Goal: Task Accomplishment & Management: Complete application form

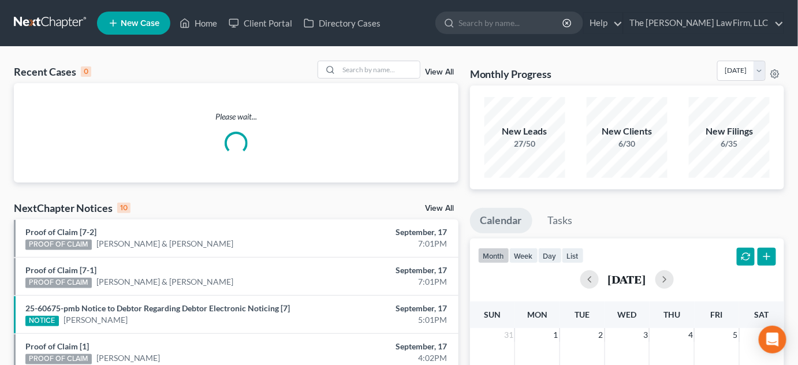
click at [520, 27] on input "search" at bounding box center [512, 22] width 106 height 21
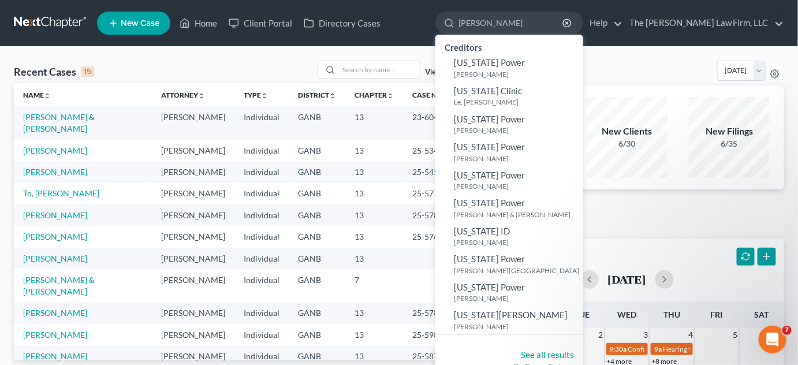
type input "george"
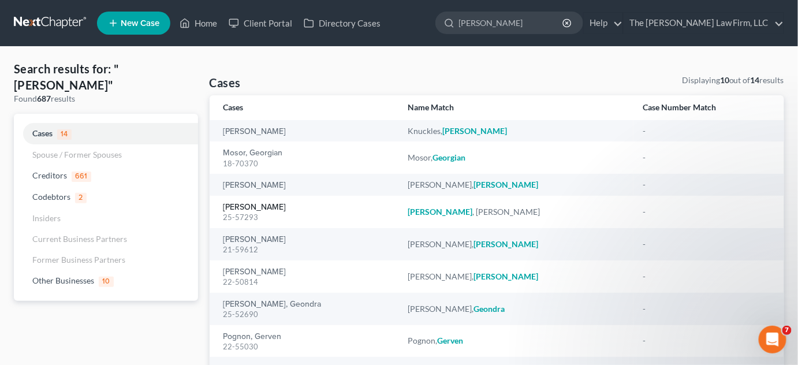
click at [255, 208] on link "George, Calandra" at bounding box center [255, 207] width 63 height 8
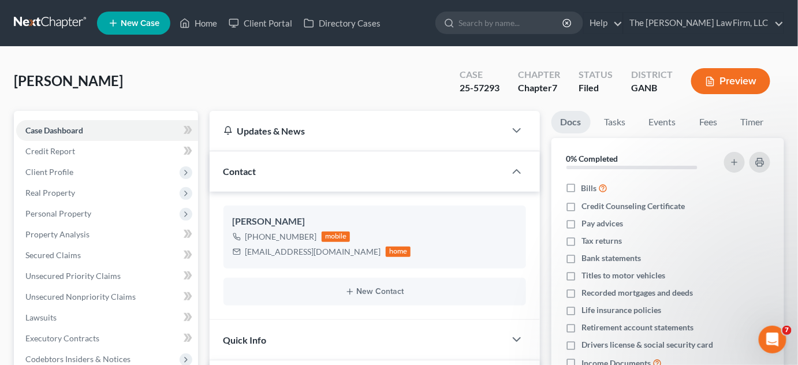
click at [51, 195] on span "Real Property" at bounding box center [50, 193] width 50 height 10
click at [52, 210] on span "Properties Owned" at bounding box center [82, 214] width 66 height 10
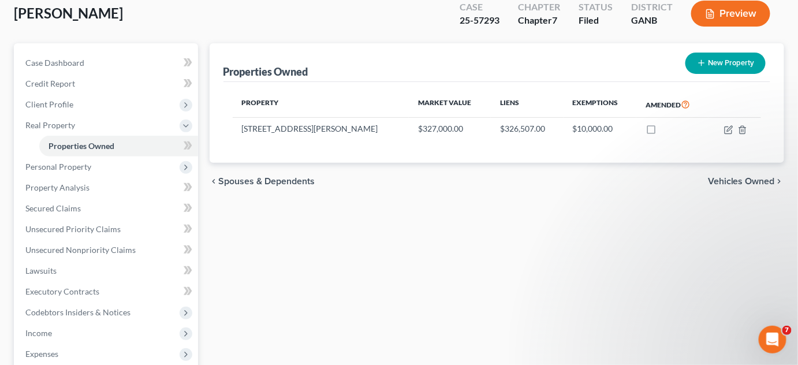
scroll to position [87, 0]
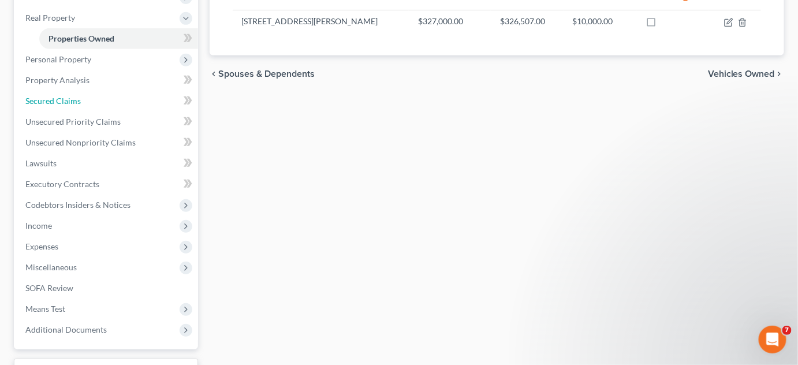
click at [69, 102] on span "Secured Claims" at bounding box center [52, 101] width 55 height 10
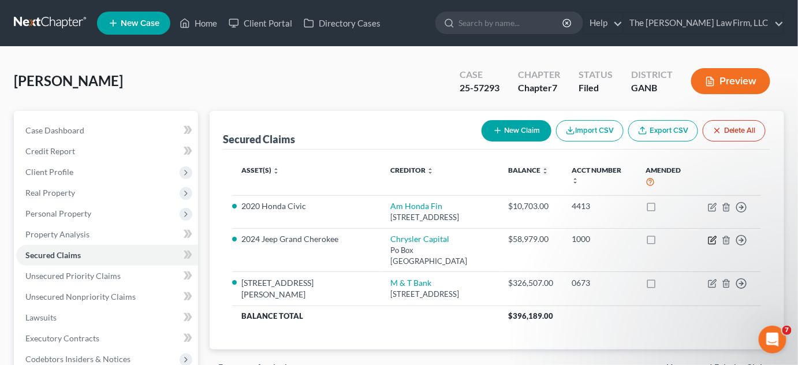
click at [712, 241] on icon "button" at bounding box center [713, 238] width 5 height 5
select select "45"
select select "3"
select select "2"
select select "0"
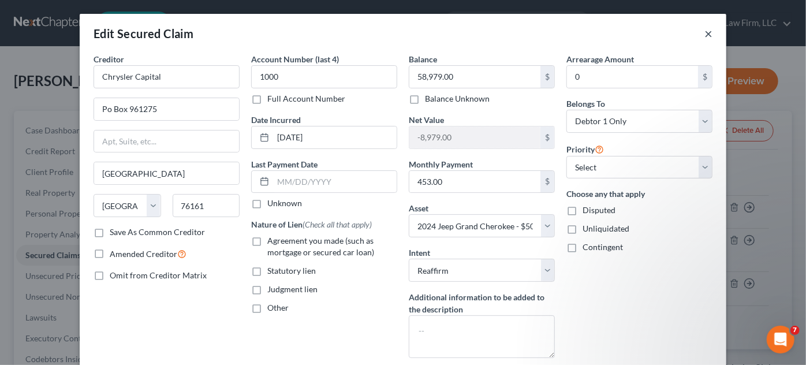
click at [707, 31] on button "×" at bounding box center [709, 34] width 8 height 14
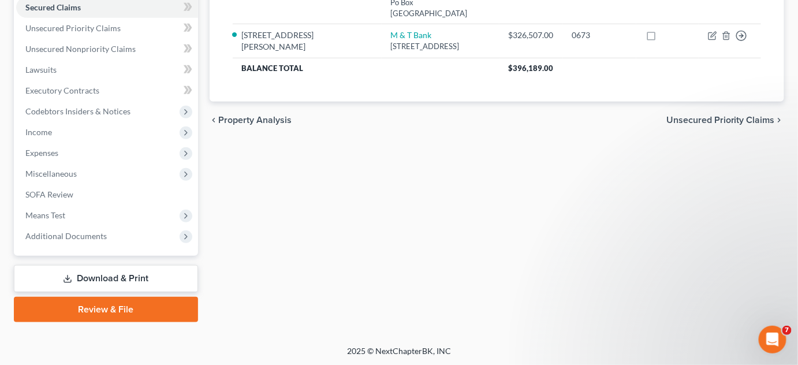
scroll to position [73, 0]
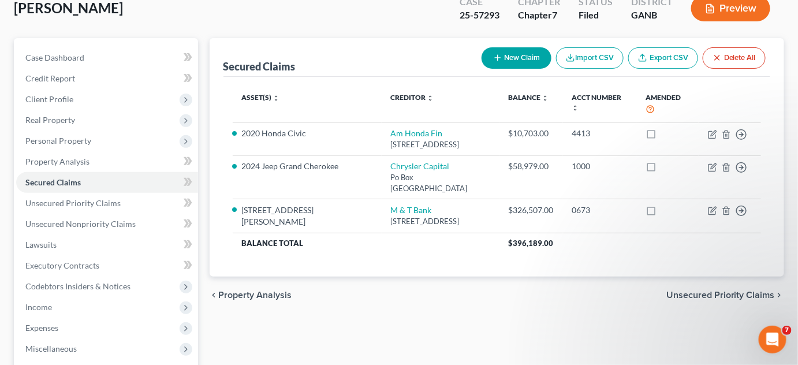
click at [43, 311] on span "Income" at bounding box center [38, 307] width 27 height 10
click at [83, 329] on span "Employment Income" at bounding box center [86, 328] width 74 height 10
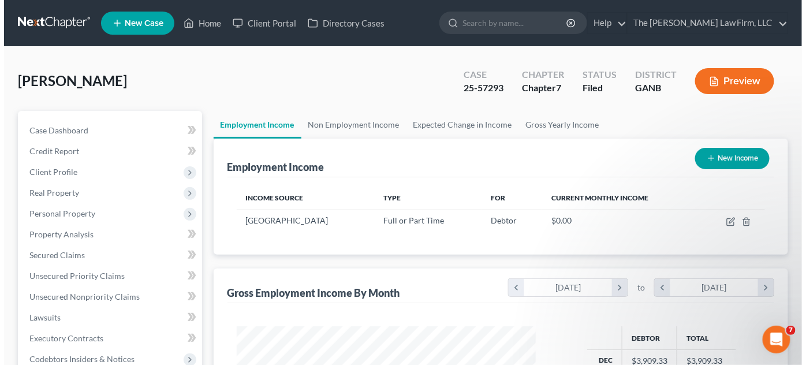
scroll to position [206, 322]
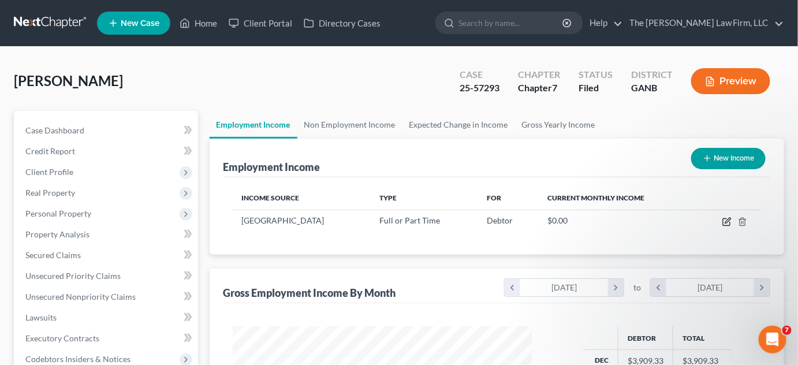
click at [728, 222] on icon "button" at bounding box center [727, 220] width 5 height 5
select select "0"
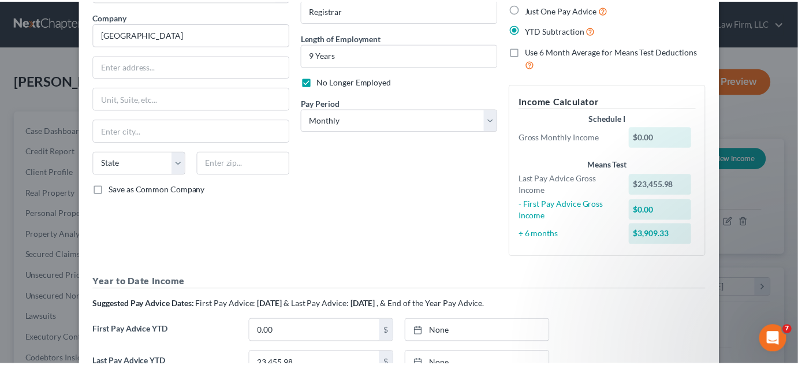
scroll to position [244, 0]
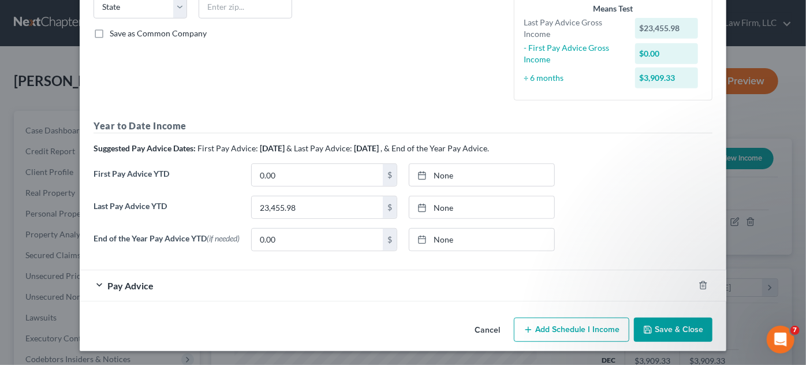
click at [667, 320] on button "Save & Close" at bounding box center [673, 330] width 79 height 24
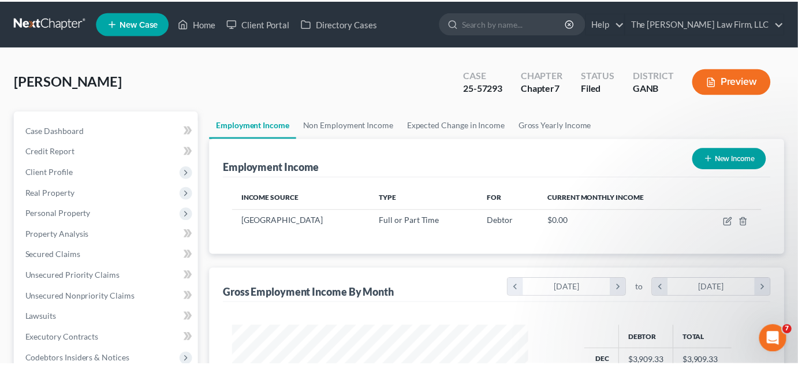
scroll to position [577356, 577240]
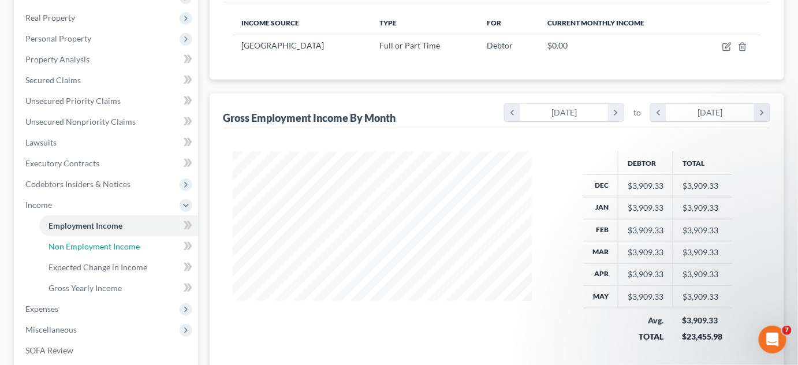
click at [70, 239] on link "Non Employment Income" at bounding box center [118, 246] width 159 height 21
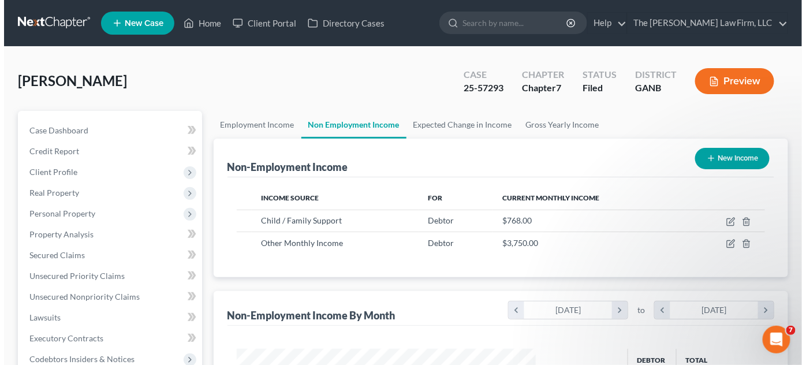
scroll to position [206, 322]
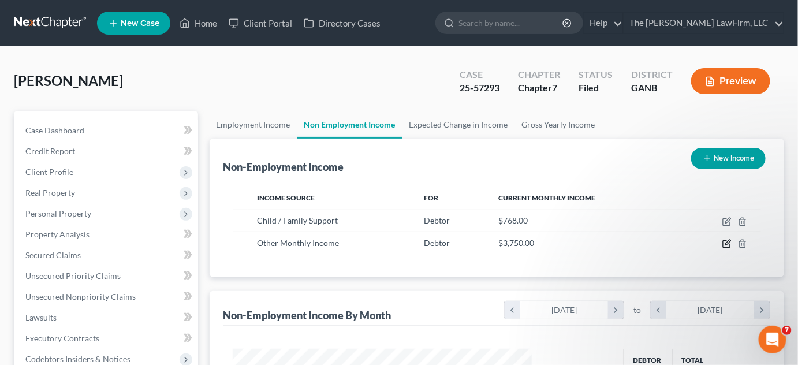
click at [731, 244] on icon "button" at bounding box center [727, 243] width 9 height 9
select select "13"
select select "0"
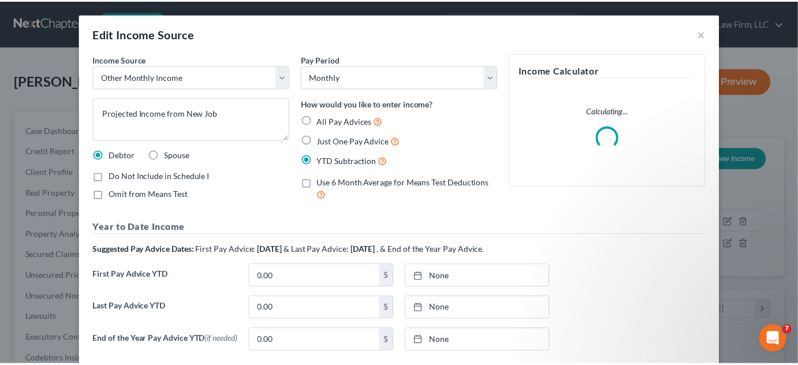
scroll to position [206, 325]
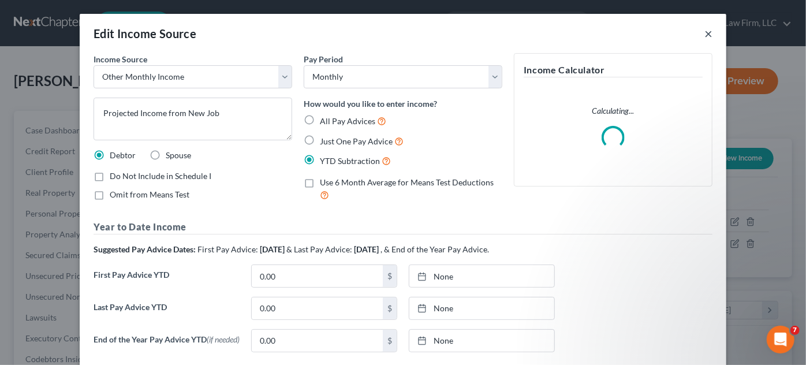
click at [705, 35] on button "×" at bounding box center [709, 34] width 8 height 14
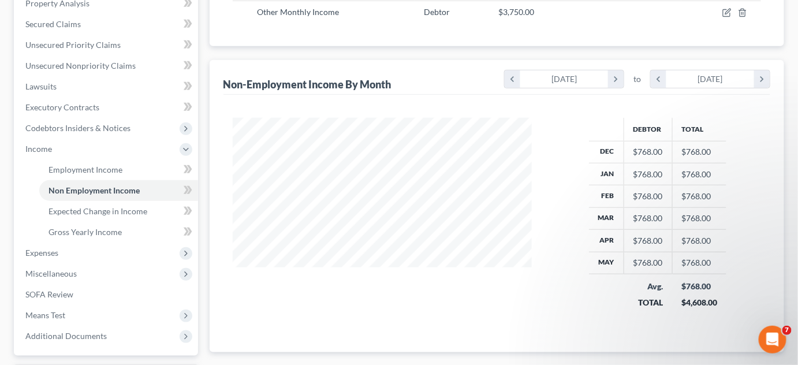
scroll to position [262, 0]
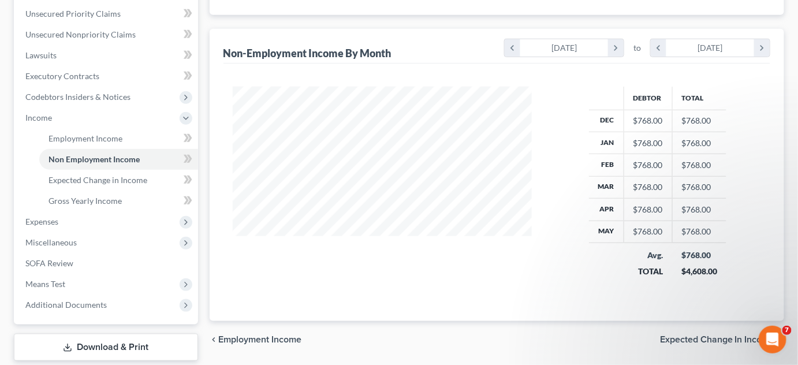
click at [76, 212] on span "Expenses" at bounding box center [107, 221] width 182 height 21
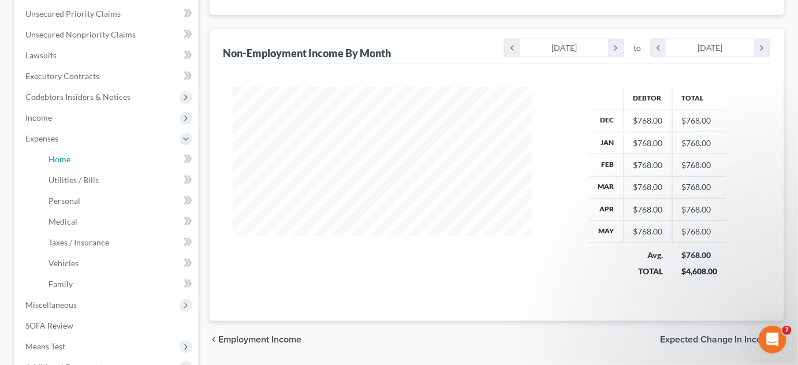
click at [81, 156] on link "Home" at bounding box center [118, 159] width 159 height 21
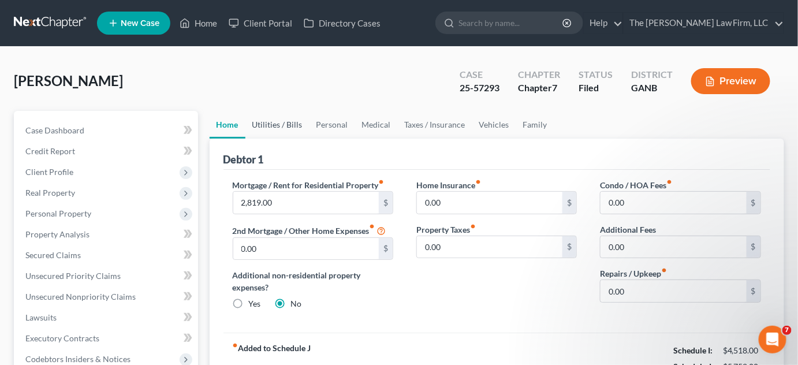
click at [280, 118] on link "Utilities / Bills" at bounding box center [277, 125] width 64 height 28
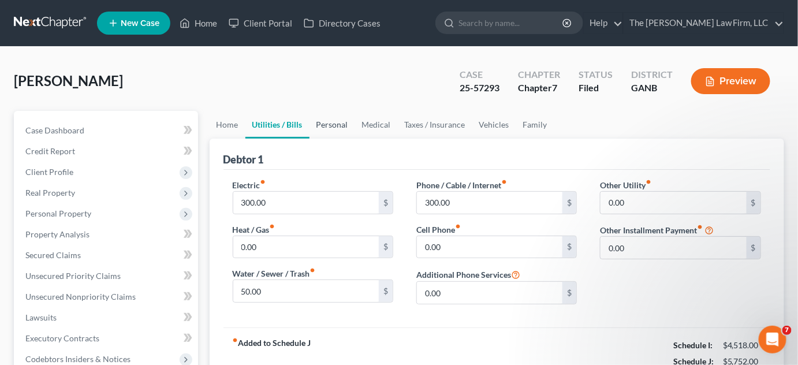
click at [315, 126] on link "Personal" at bounding box center [333, 125] width 46 height 28
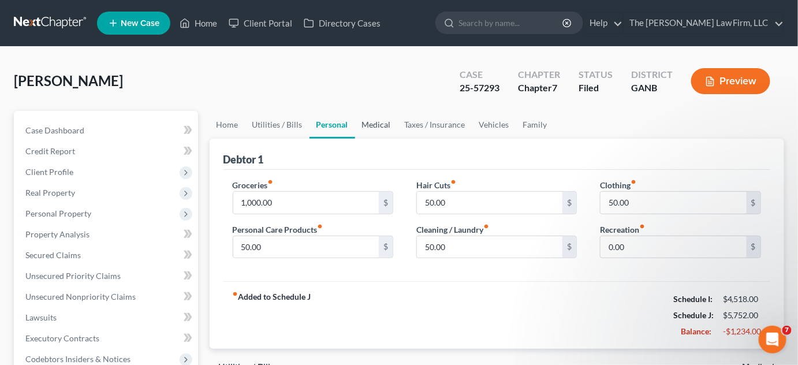
click at [373, 124] on link "Medical" at bounding box center [376, 125] width 43 height 28
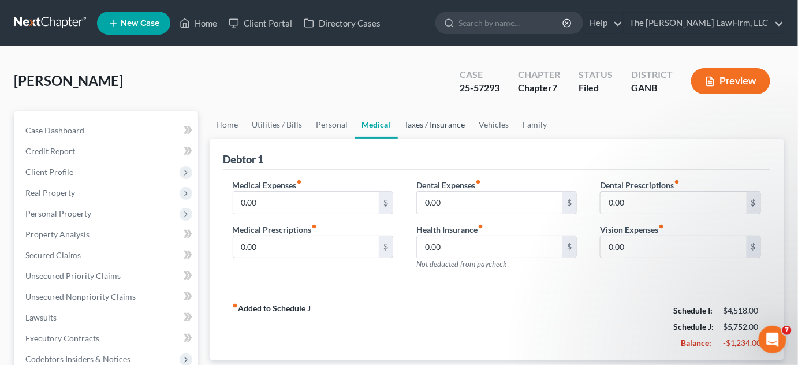
click at [435, 124] on link "Taxes / Insurance" at bounding box center [435, 125] width 75 height 28
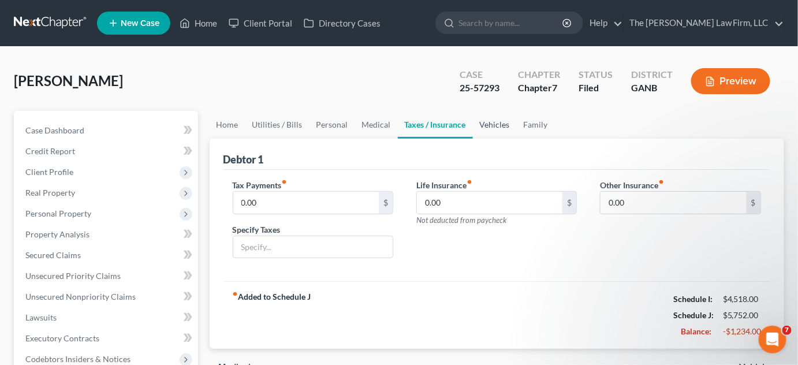
click at [502, 127] on link "Vehicles" at bounding box center [495, 125] width 44 height 28
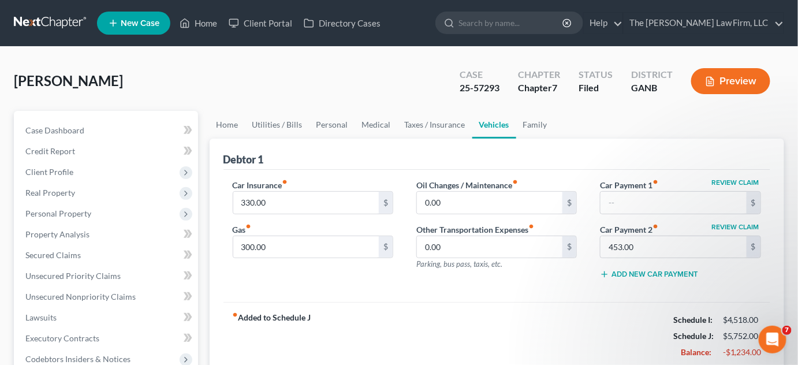
click at [46, 173] on span "Client Profile" at bounding box center [49, 172] width 48 height 10
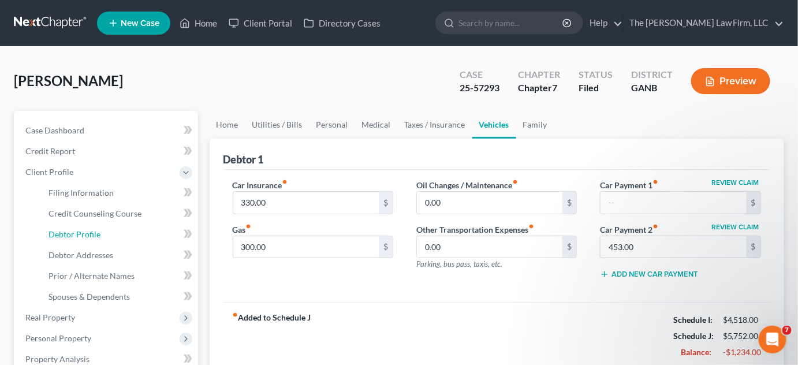
click at [66, 242] on link "Debtor Profile" at bounding box center [118, 234] width 159 height 21
select select "0"
select select "2"
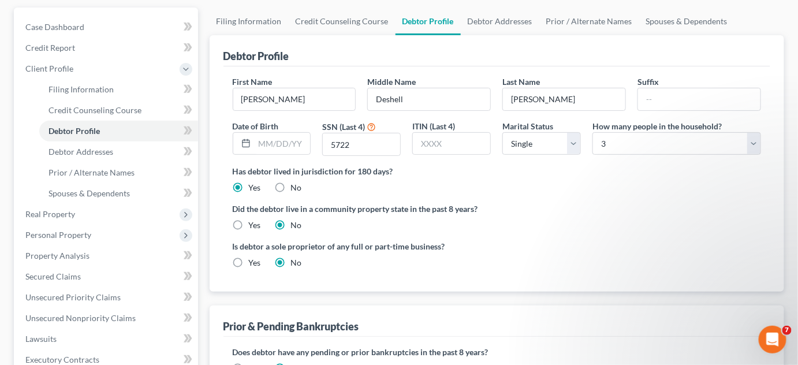
scroll to position [87, 0]
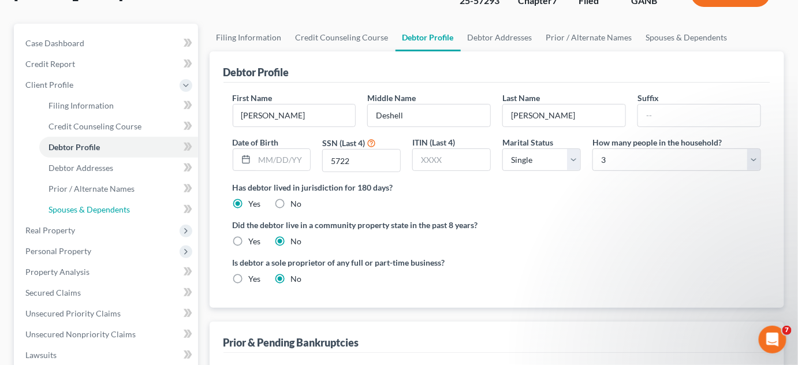
click at [99, 204] on span "Spouses & Dependents" at bounding box center [89, 209] width 81 height 10
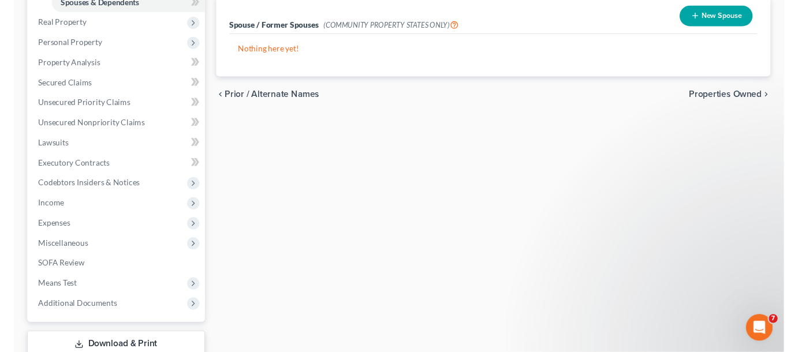
scroll to position [349, 0]
